Goal: Go to known website: Go to known website

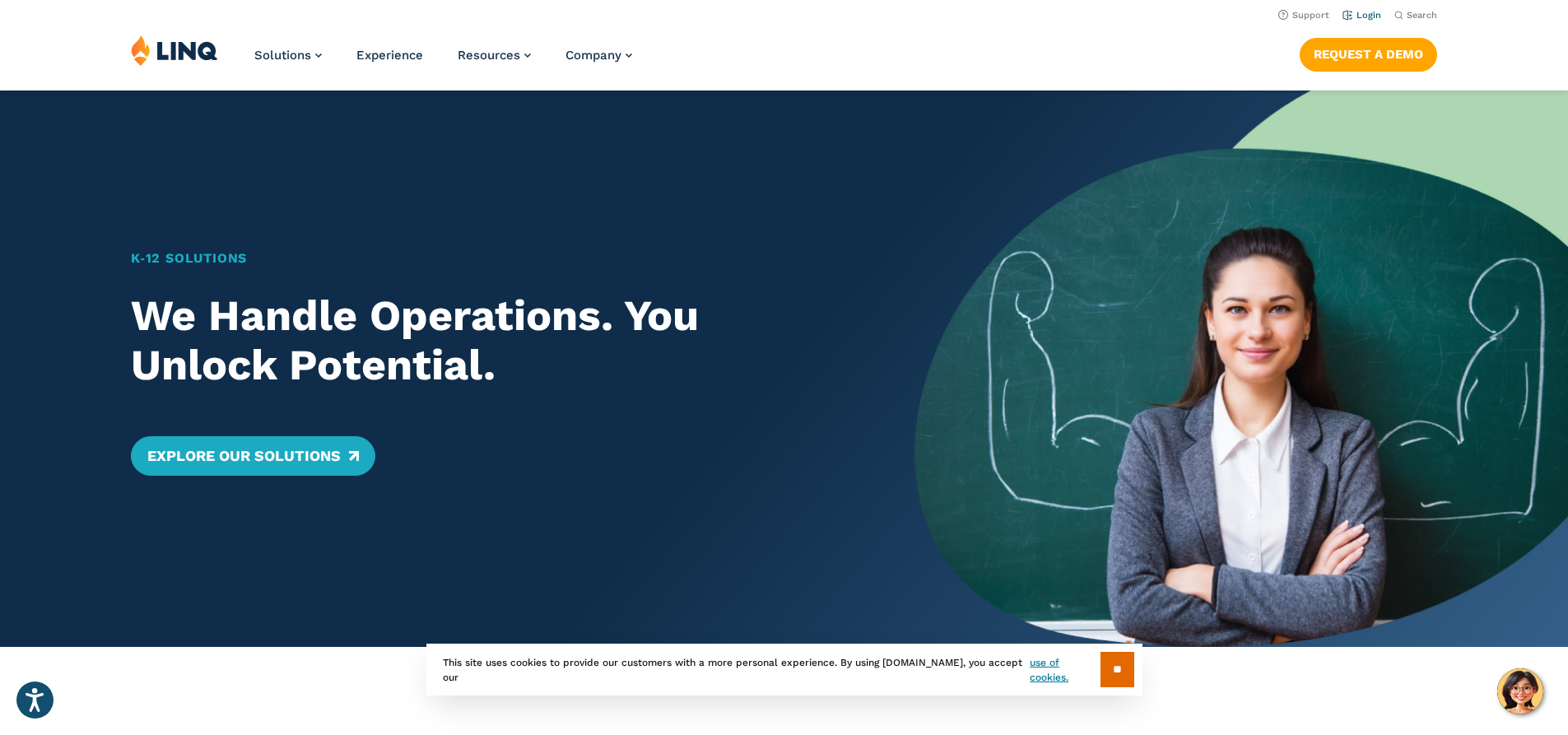
click at [1365, 18] on link "Login" at bounding box center [1361, 15] width 38 height 11
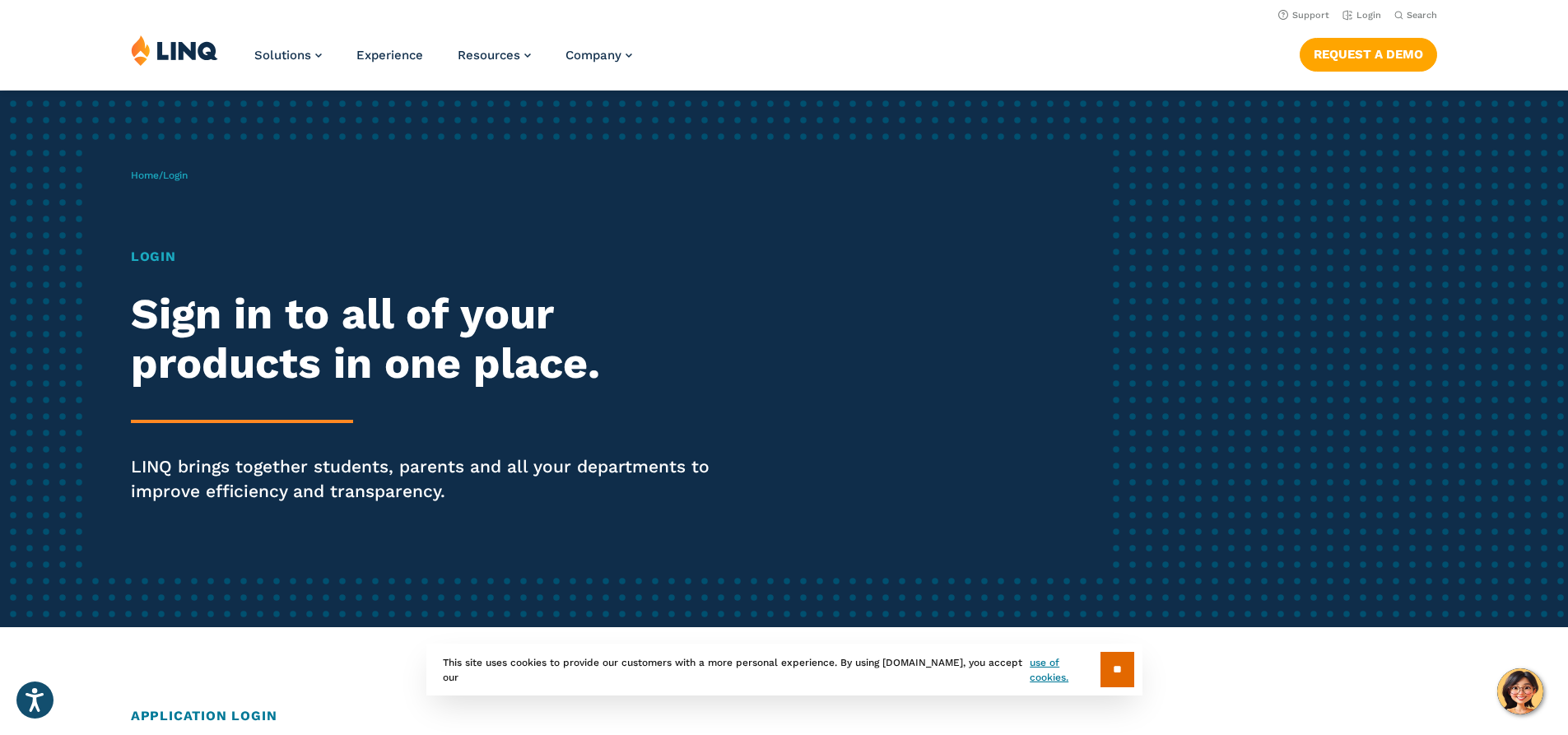
click at [178, 173] on span "Login" at bounding box center [176, 176] width 25 height 12
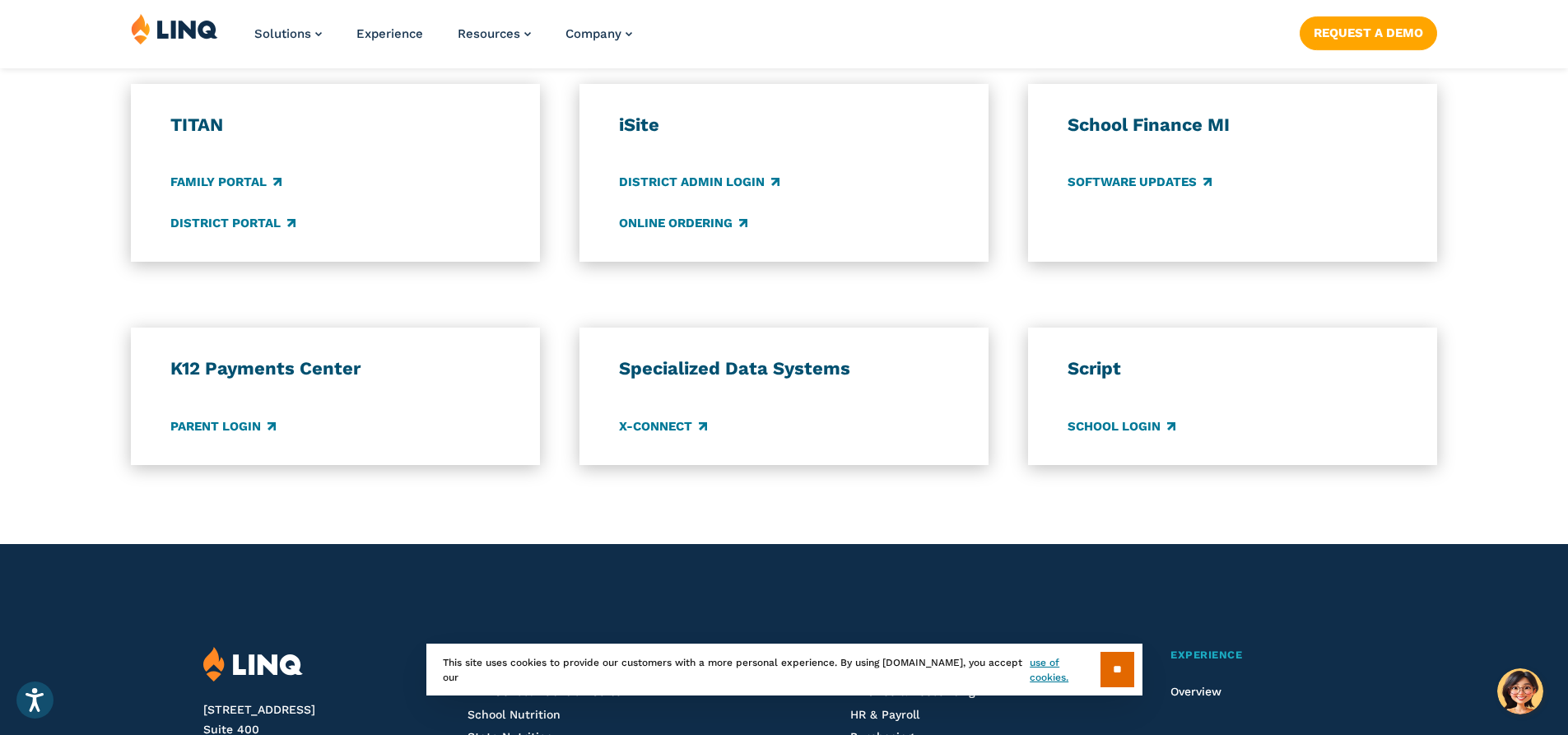
scroll to position [1234, 0]
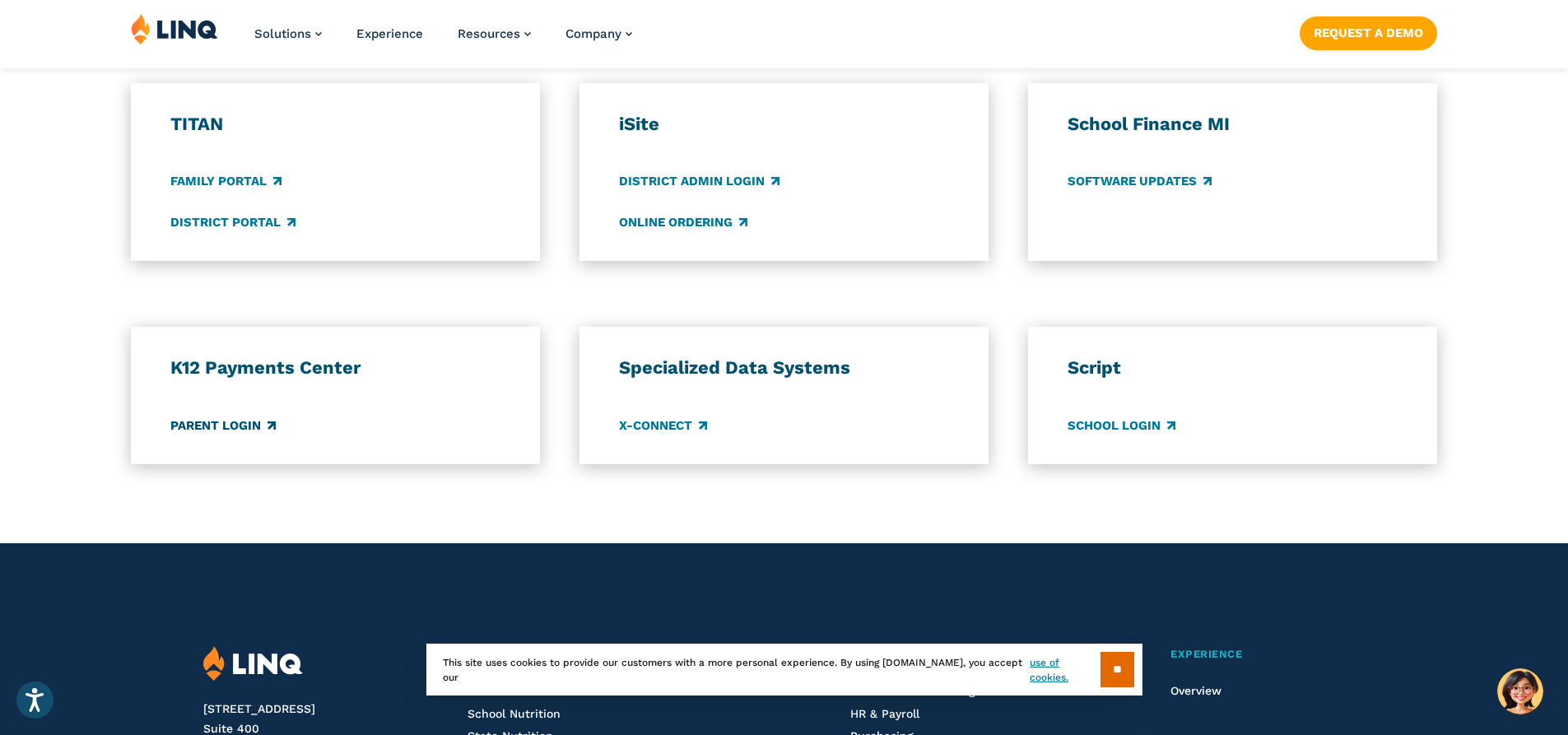
click at [252, 425] on link "Parent Login" at bounding box center [223, 425] width 106 height 18
